Goal: Check status

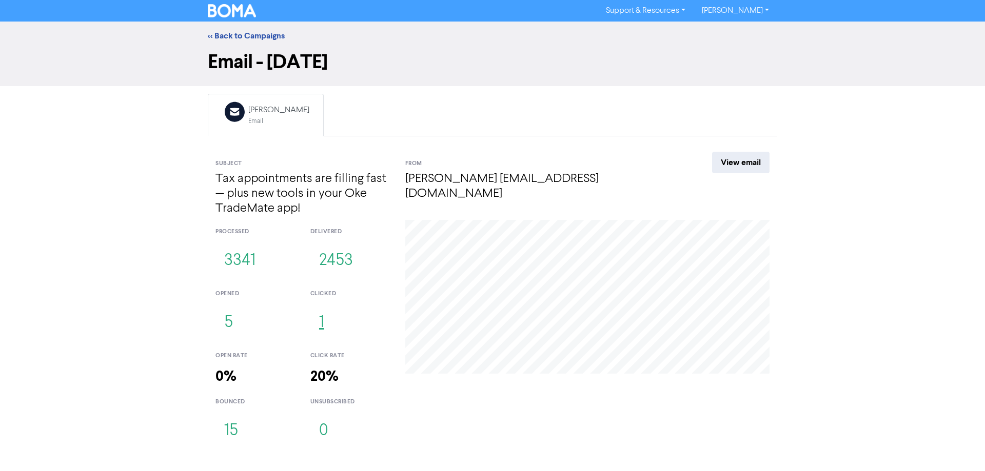
click at [320, 330] on button "1" at bounding box center [321, 323] width 23 height 34
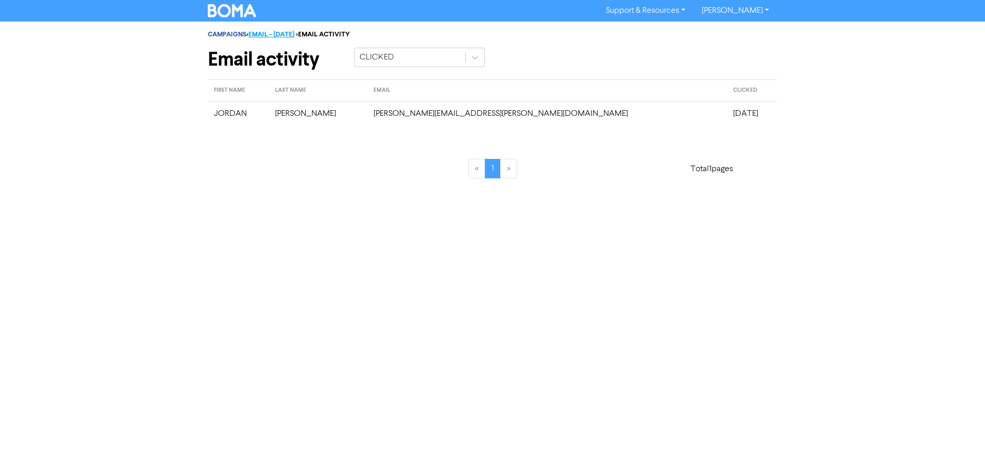
click at [289, 33] on link "EMAIL - 20TH SEP. 2025" at bounding box center [271, 34] width 46 height 8
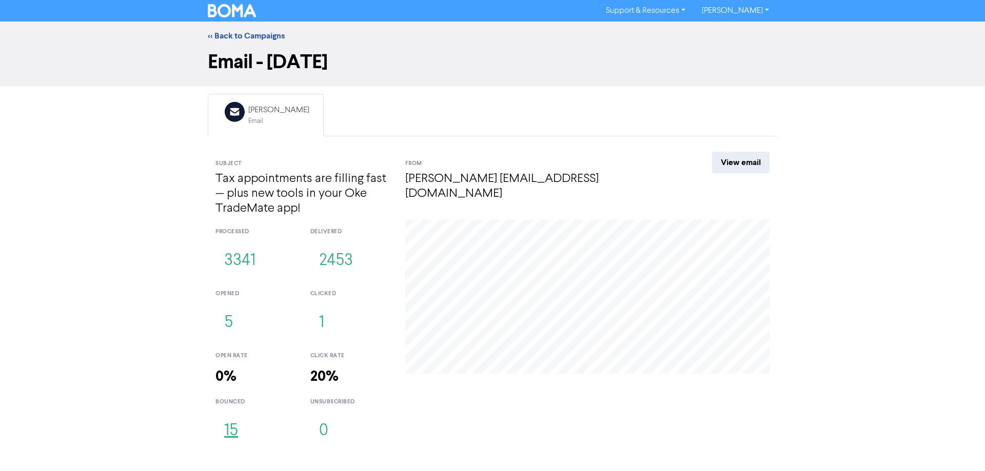
click at [238, 426] on button "15" at bounding box center [230, 431] width 31 height 34
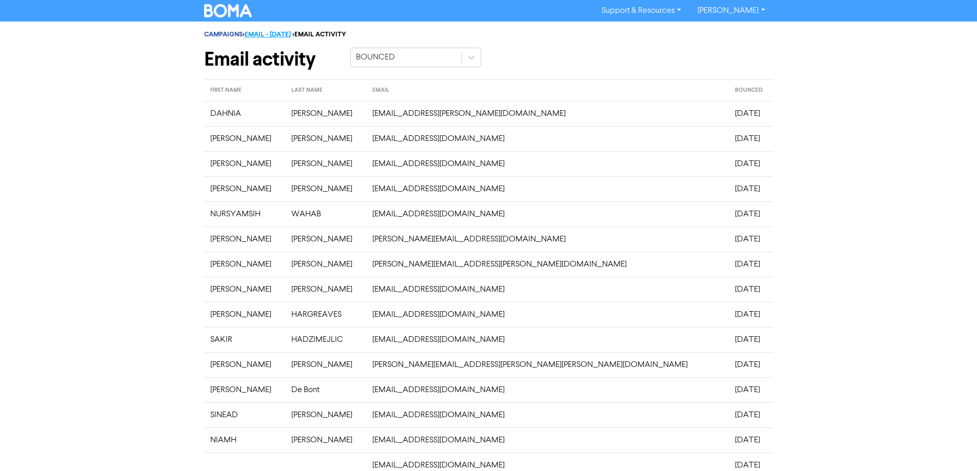
click at [271, 30] on link "EMAIL - 20TH SEP. 2025" at bounding box center [268, 34] width 46 height 8
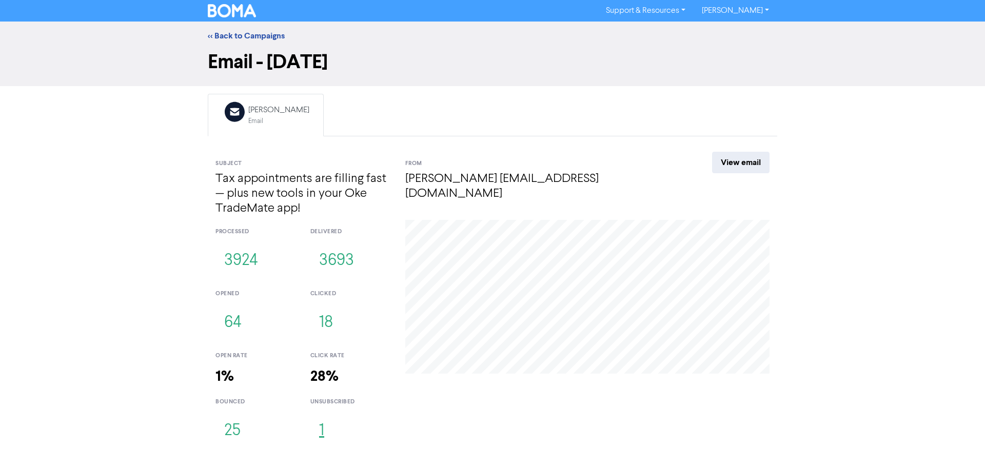
click at [320, 432] on button "1" at bounding box center [321, 431] width 23 height 34
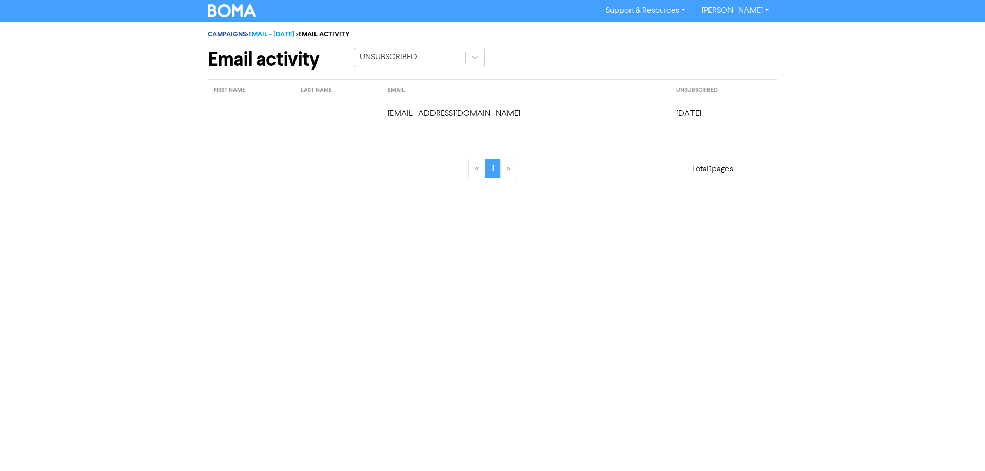
click at [294, 32] on link "EMAIL - [DATE]" at bounding box center [271, 34] width 46 height 8
